Goal: Check status: Check status

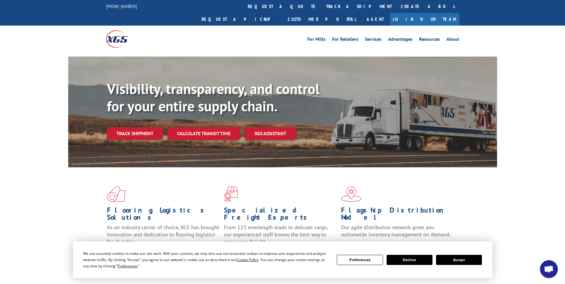
click at [322, 5] on link "track a shipment" at bounding box center [359, 6] width 75 height 13
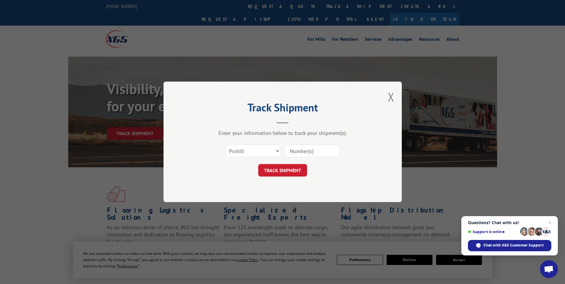
click at [302, 150] on input at bounding box center [312, 151] width 55 height 13
paste input "13771718"
type input "13771718"
click at [283, 167] on button "TRACK SHIPMENT" at bounding box center [282, 170] width 49 height 13
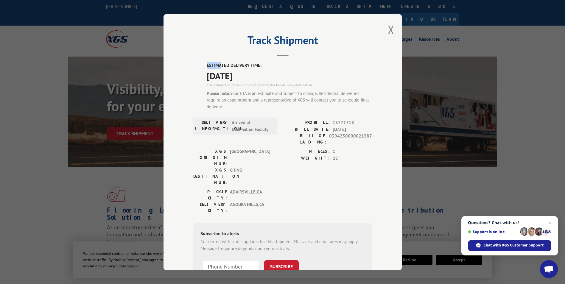
drag, startPoint x: 203, startPoint y: 60, endPoint x: 218, endPoint y: 60, distance: 14.9
click at [218, 60] on div "Track Shipment ESTIMATED DELIVERY TIME: [DATE] The estimated time is using the …" at bounding box center [283, 142] width 238 height 256
drag, startPoint x: 218, startPoint y: 60, endPoint x: 265, endPoint y: 76, distance: 49.1
click at [265, 76] on span "[DATE]" at bounding box center [289, 75] width 165 height 13
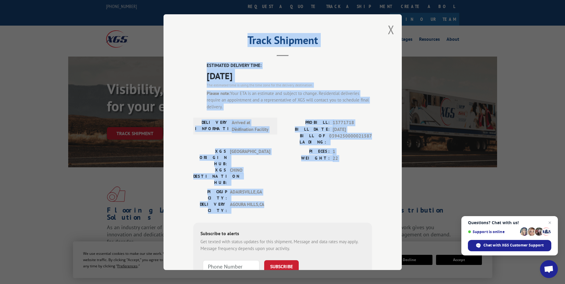
drag, startPoint x: 246, startPoint y: 35, endPoint x: 343, endPoint y: 177, distance: 172.0
click at [343, 177] on div "Track Shipment ESTIMATED DELIVERY TIME: [DATE] The estimated time is using the …" at bounding box center [283, 142] width 238 height 256
copy div "Track Shipment ESTIMATED DELIVERY TIME: [DATE] The estimated time is using the …"
